Goal: Find specific page/section: Find specific page/section

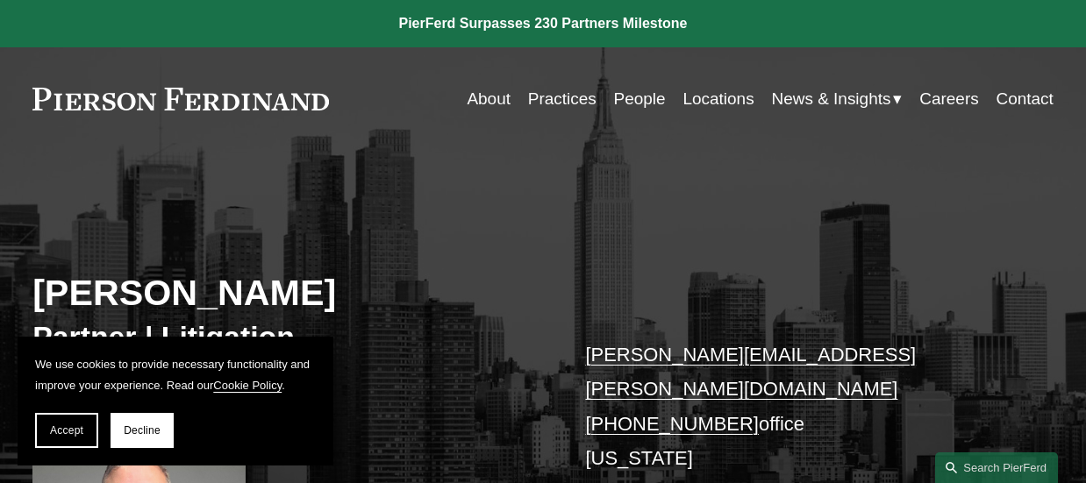
click at [561, 87] on link "Practices" at bounding box center [562, 98] width 68 height 33
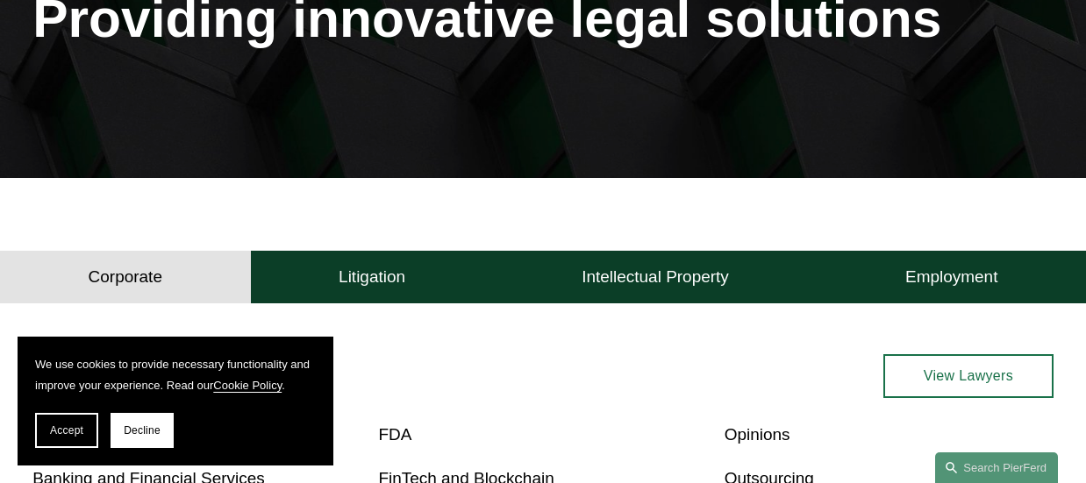
scroll to position [268, 0]
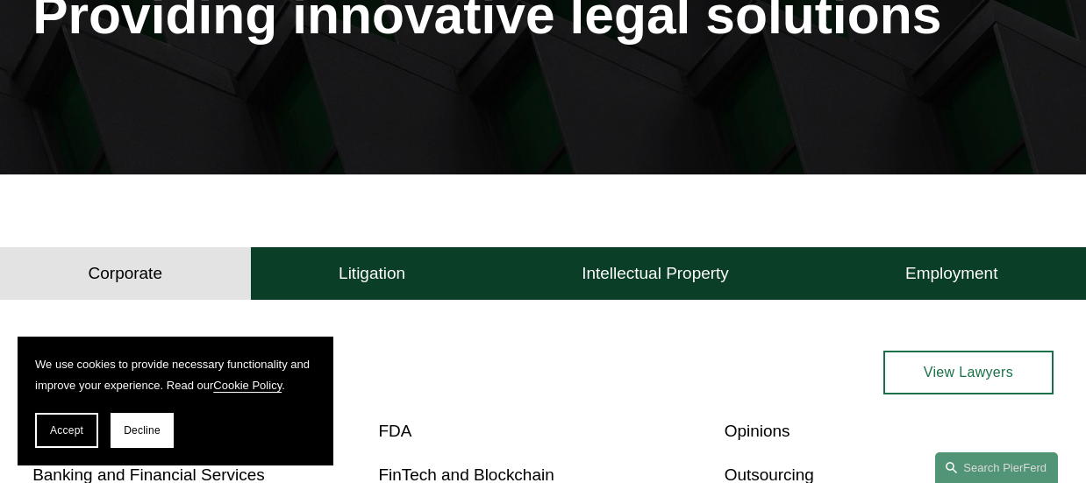
click at [114, 430] on button "Decline" at bounding box center [142, 430] width 63 height 35
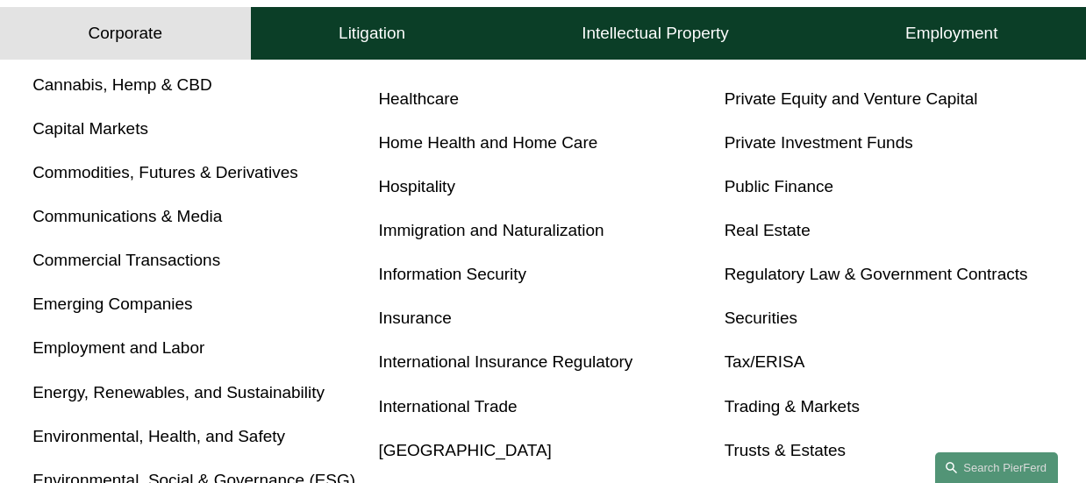
scroll to position [827, 0]
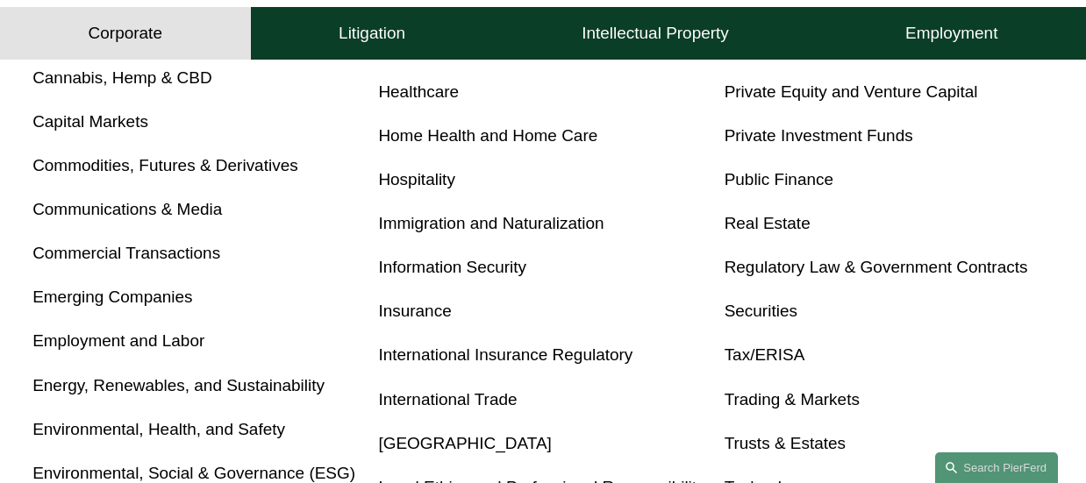
click at [172, 349] on link "Employment and Labor" at bounding box center [118, 341] width 172 height 18
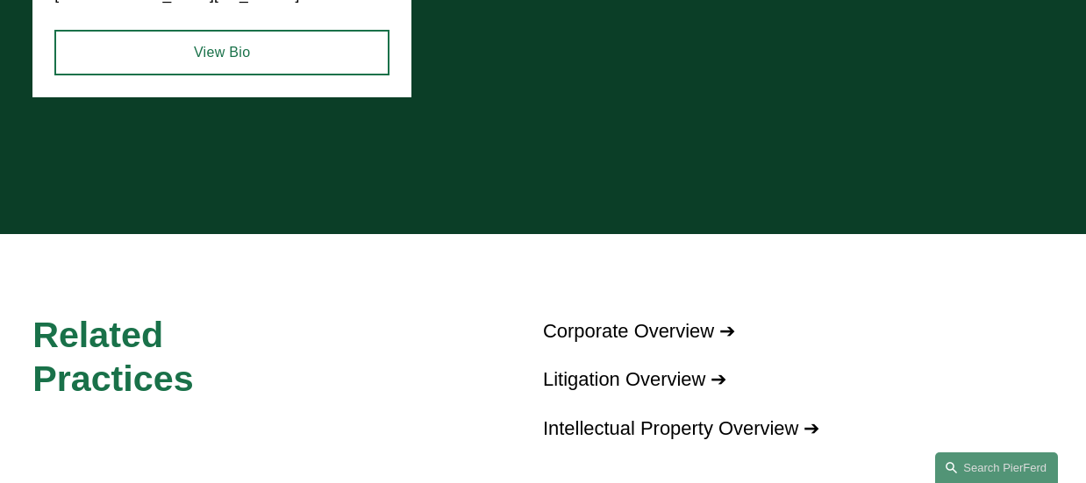
scroll to position [1759, 0]
